Goal: Information Seeking & Learning: Learn about a topic

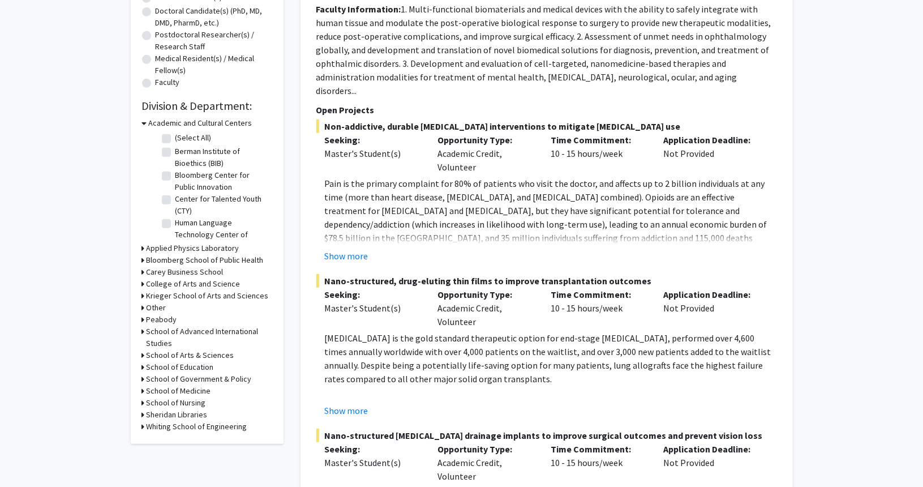
scroll to position [252, 0]
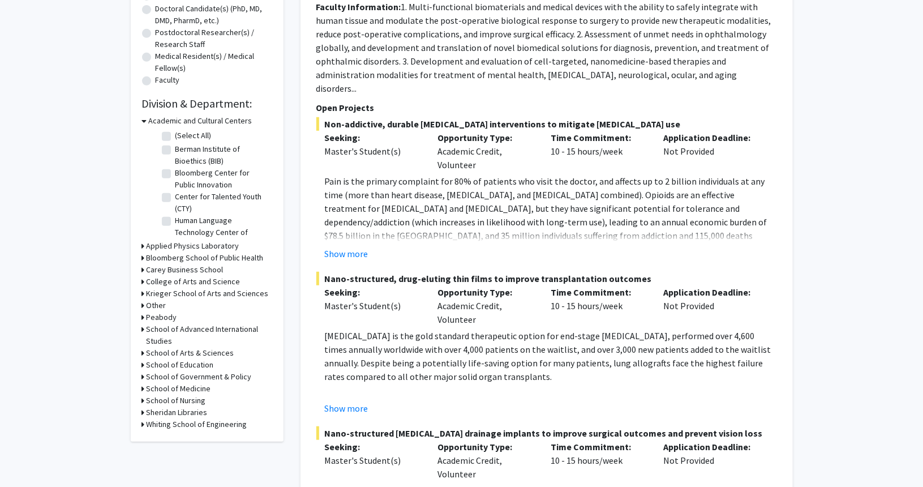
click at [166, 387] on h3 "School of Medicine" at bounding box center [179, 389] width 65 height 12
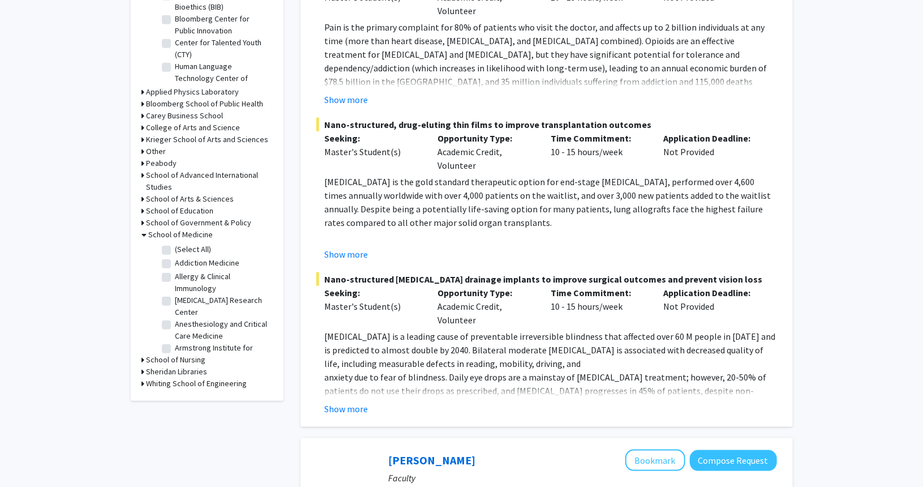
scroll to position [409, 0]
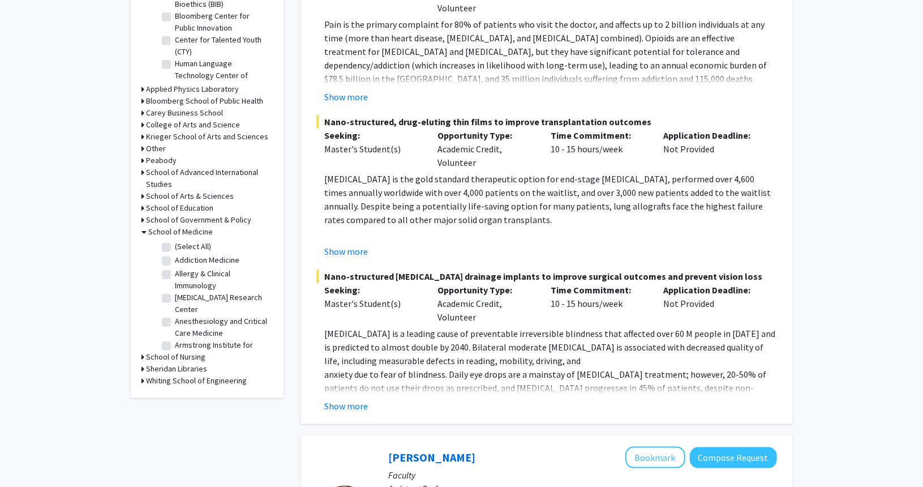
click at [175, 247] on label "(Select All)" at bounding box center [193, 246] width 36 height 12
click at [175, 247] on input "(Select All)" at bounding box center [178, 243] width 7 height 7
checkbox input "true"
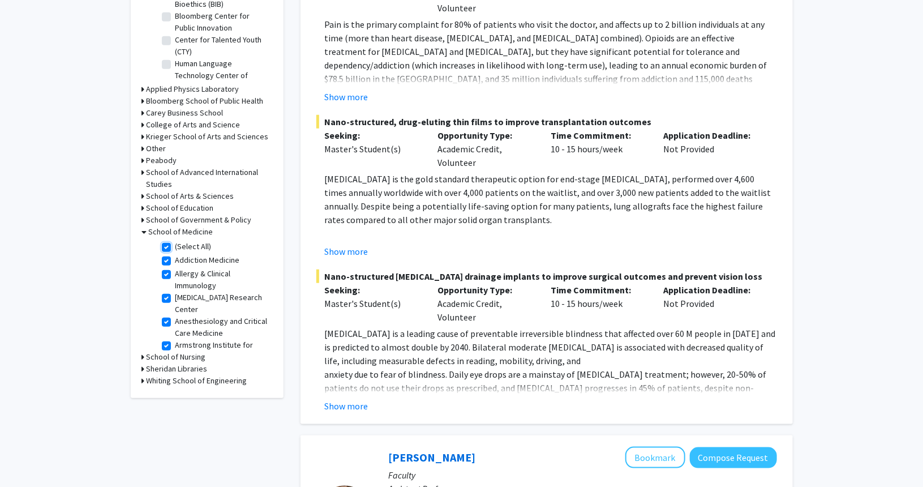
checkbox input "true"
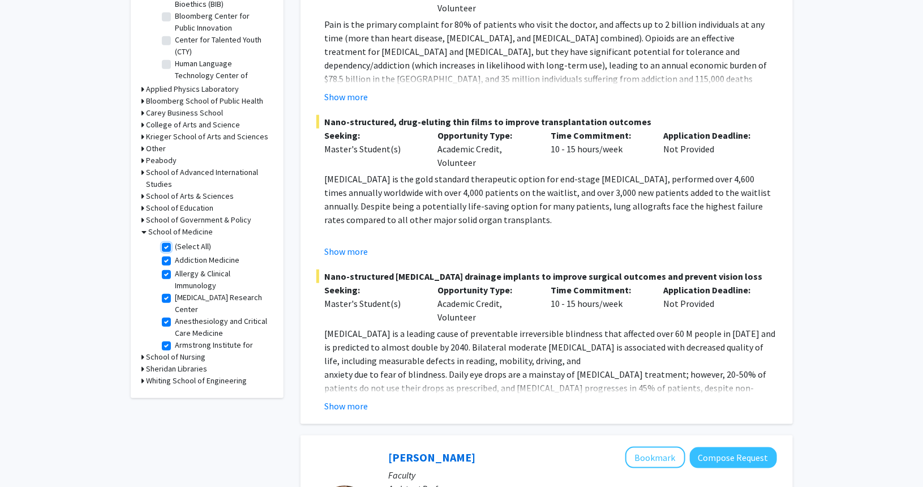
checkbox input "true"
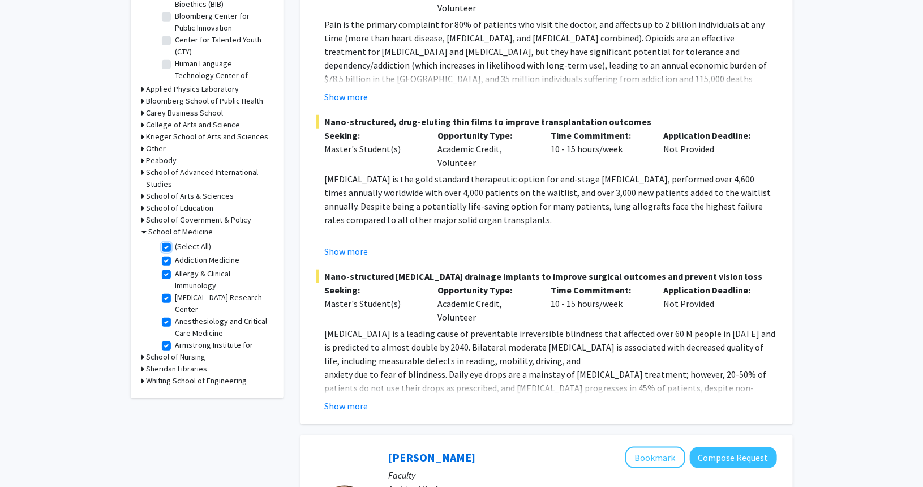
checkbox input "true"
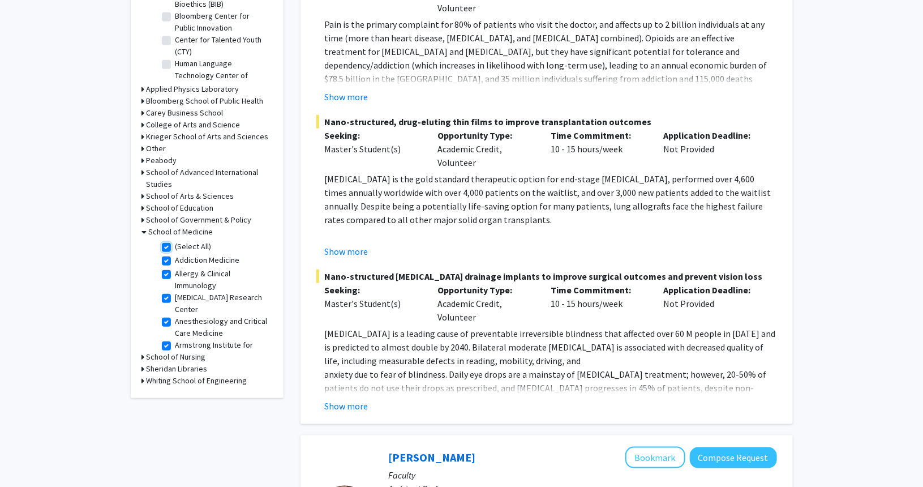
checkbox input "true"
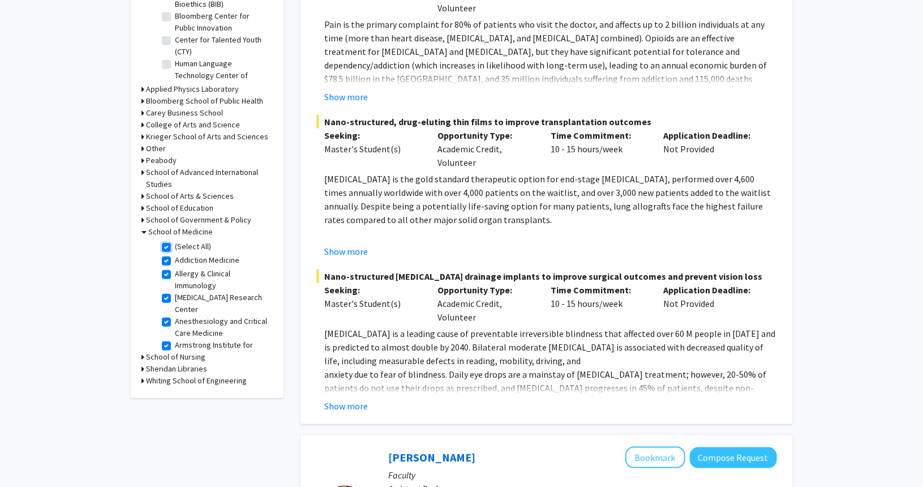
checkbox input "true"
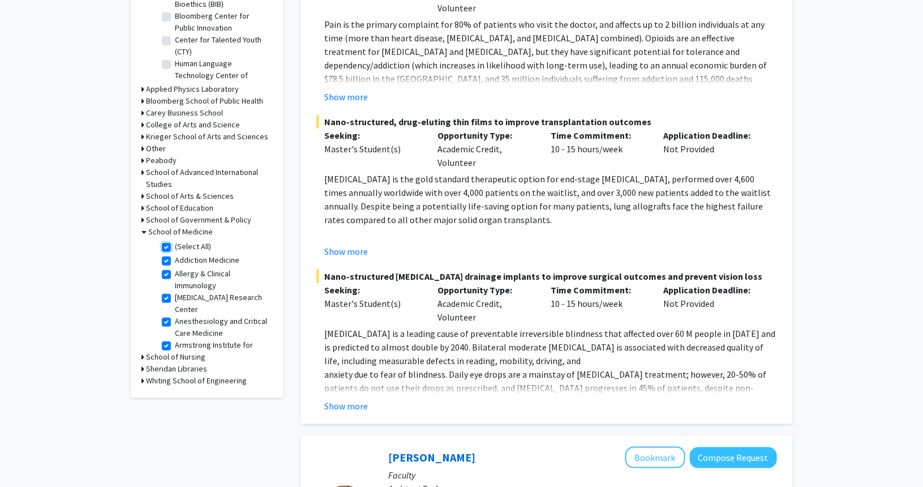
checkbox input "true"
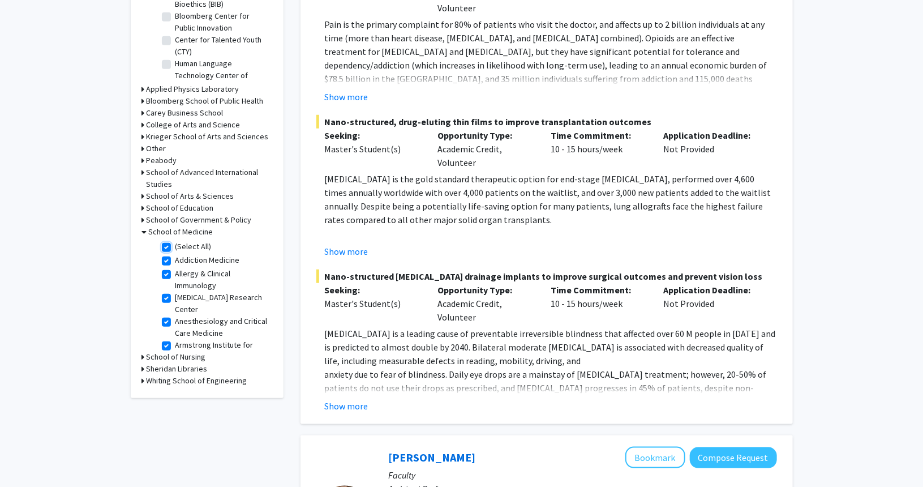
checkbox input "true"
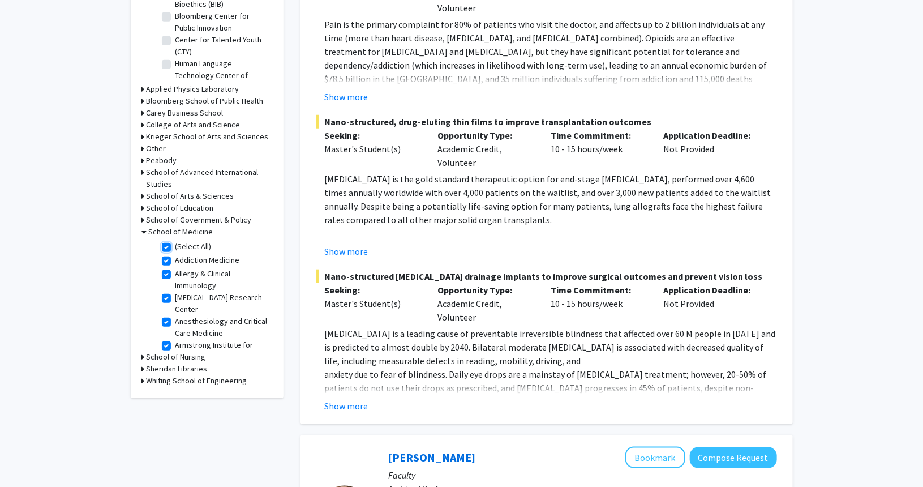
checkbox input "true"
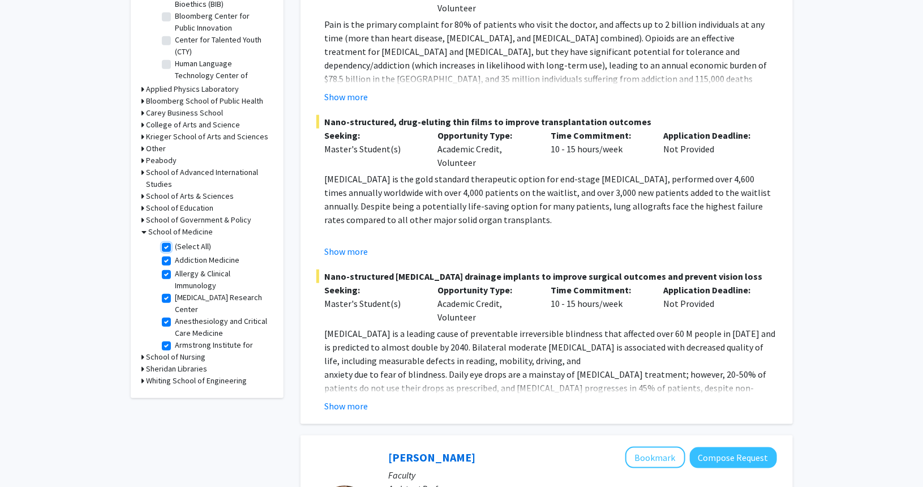
checkbox input "true"
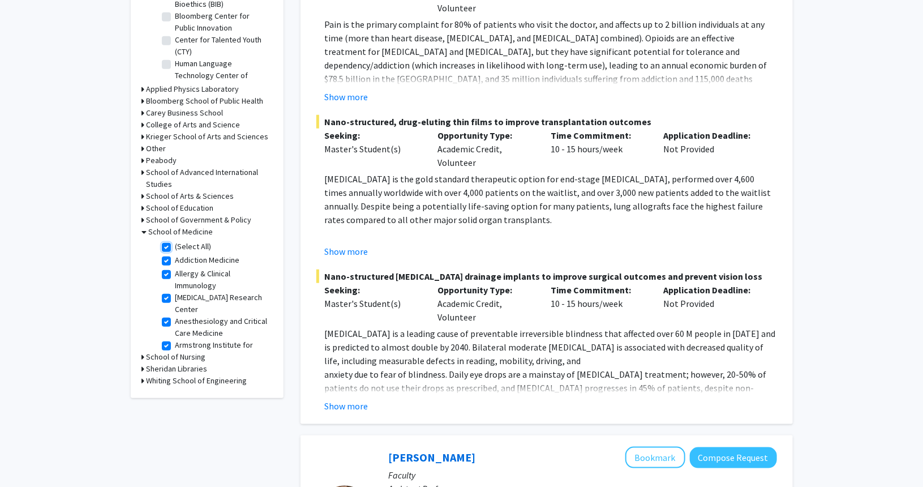
checkbox input "true"
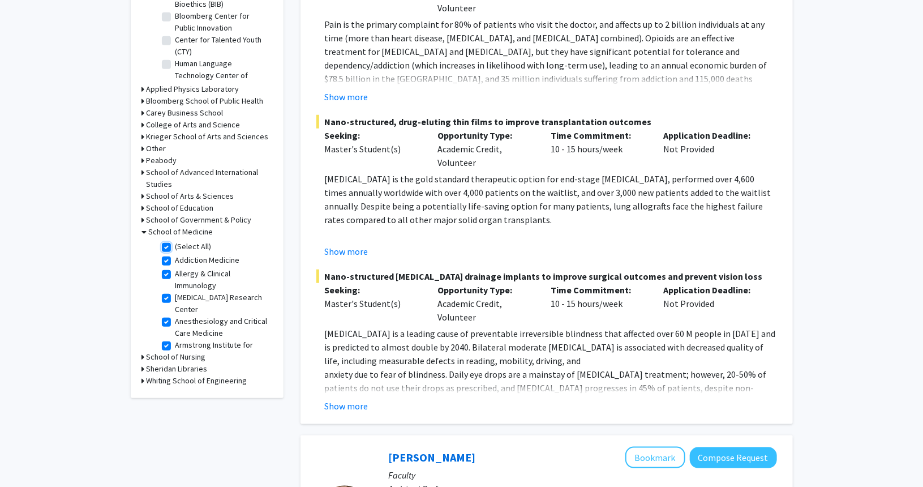
checkbox input "true"
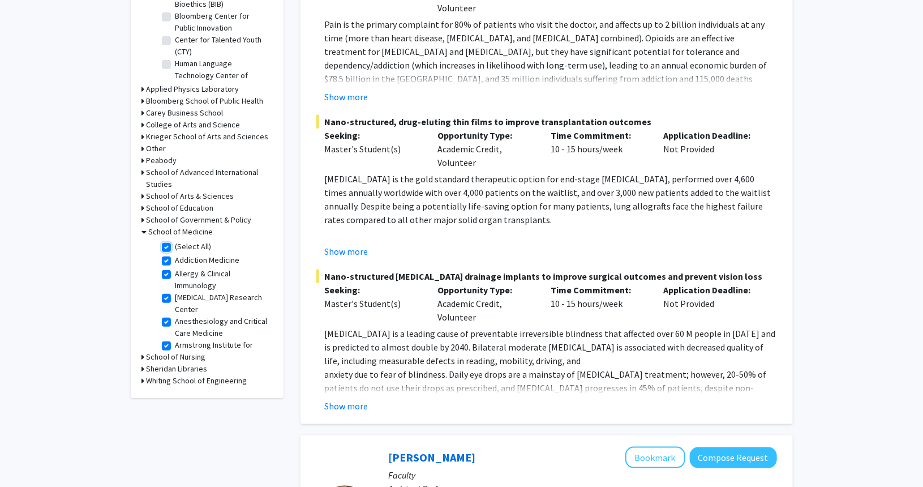
checkbox input "true"
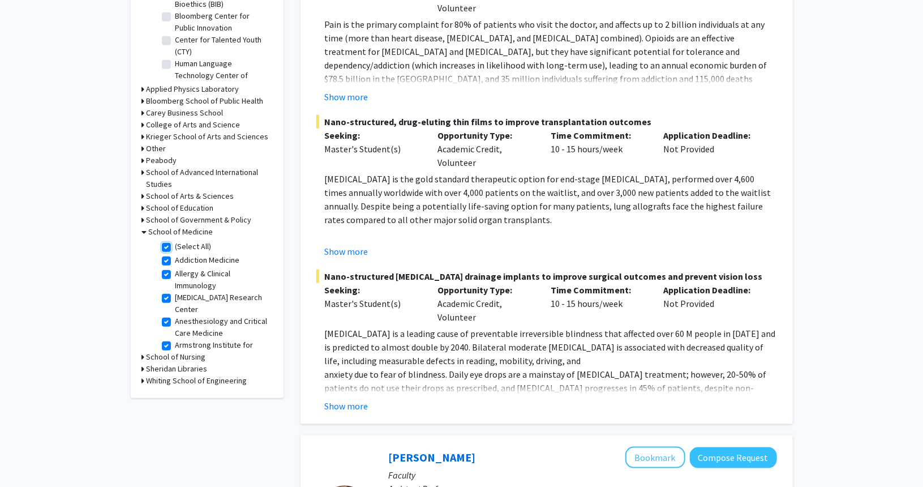
checkbox input "true"
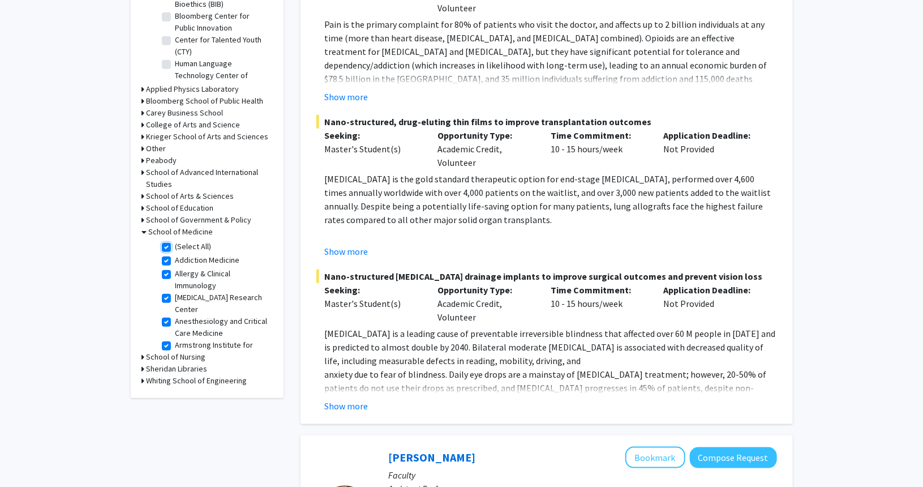
checkbox input "true"
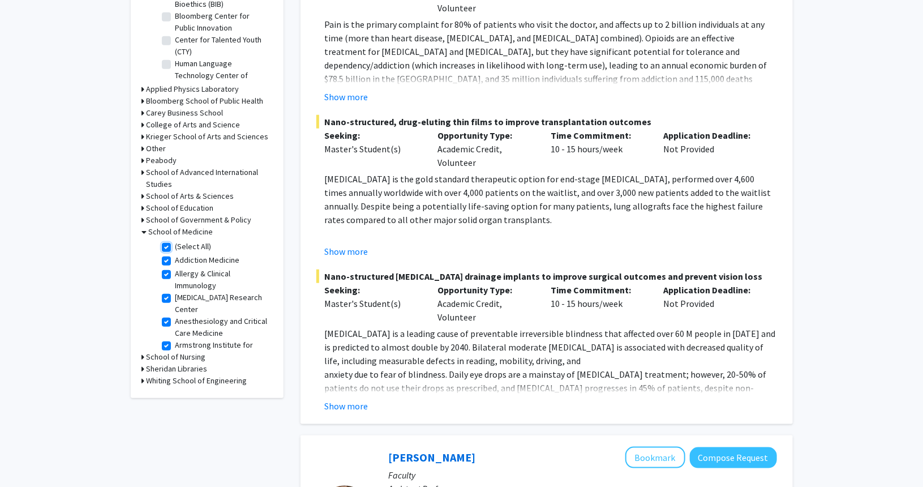
checkbox input "true"
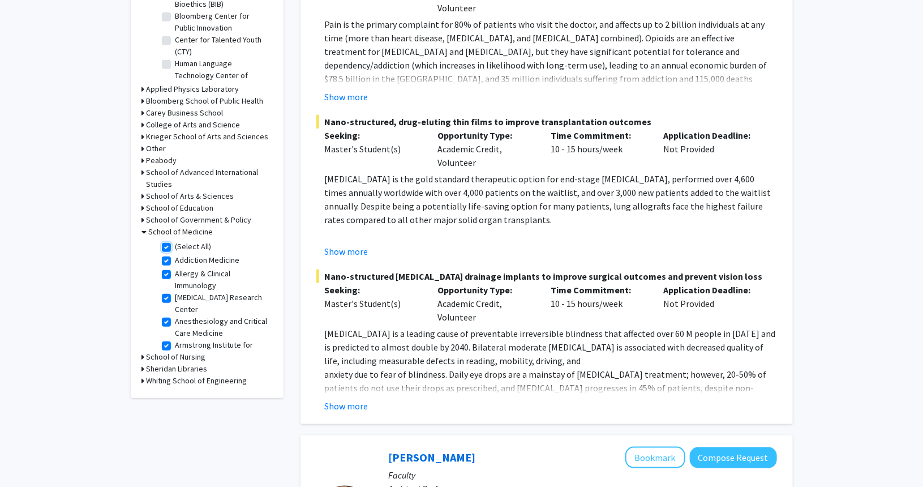
checkbox input "true"
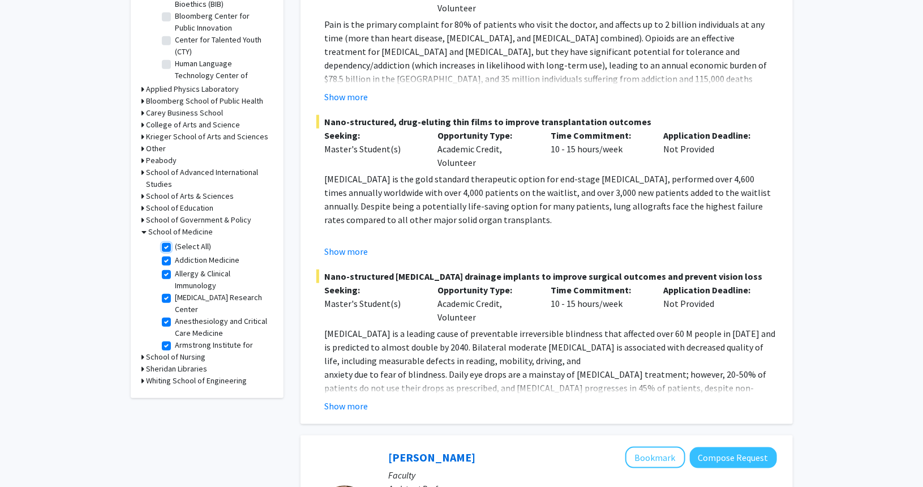
checkbox input "true"
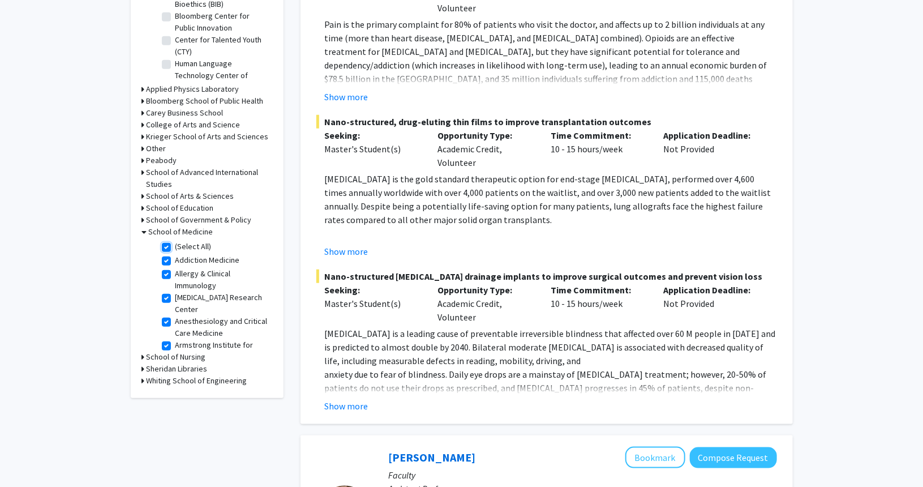
checkbox input "true"
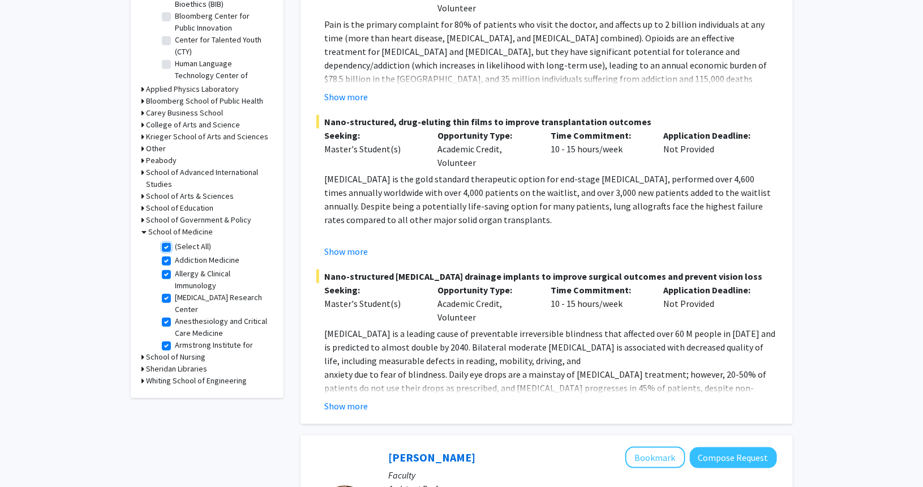
checkbox input "true"
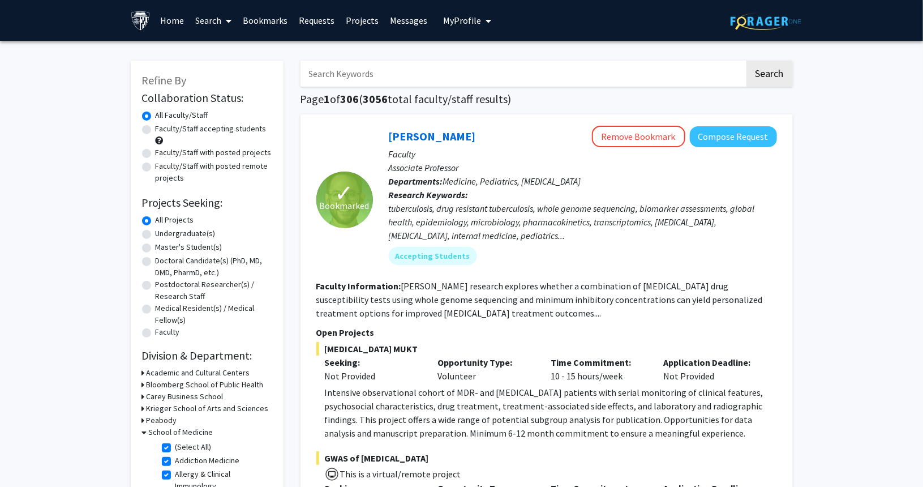
click at [156, 248] on label "Master's Student(s)" at bounding box center [189, 247] width 67 height 12
click at [156, 248] on input "Master's Student(s)" at bounding box center [159, 244] width 7 height 7
radio input "true"
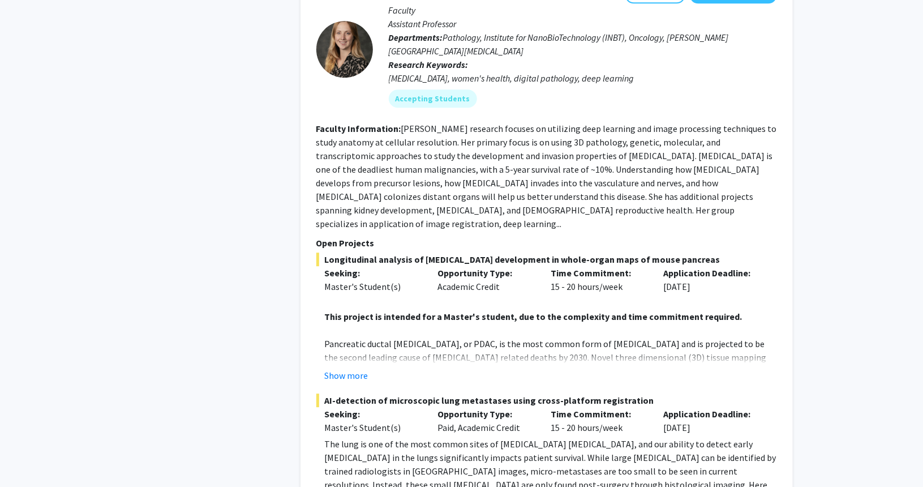
scroll to position [3613, 0]
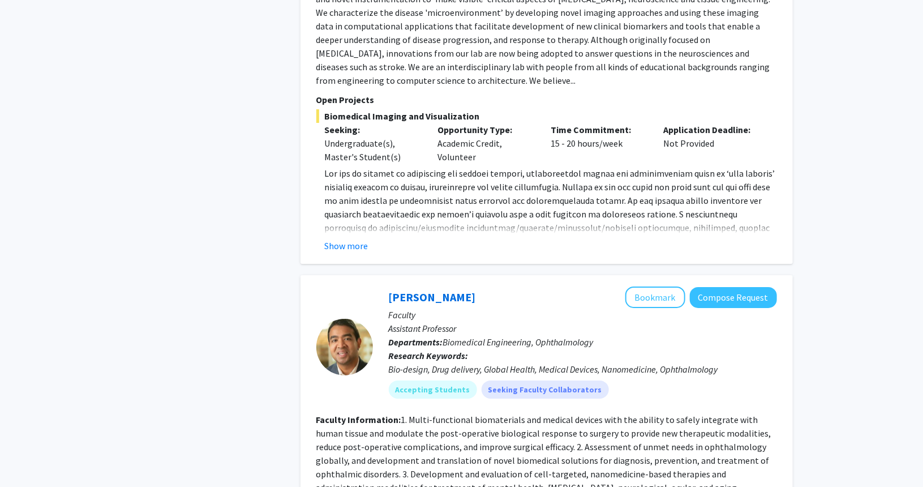
scroll to position [1946, 0]
